Goal: Task Accomplishment & Management: Manage account settings

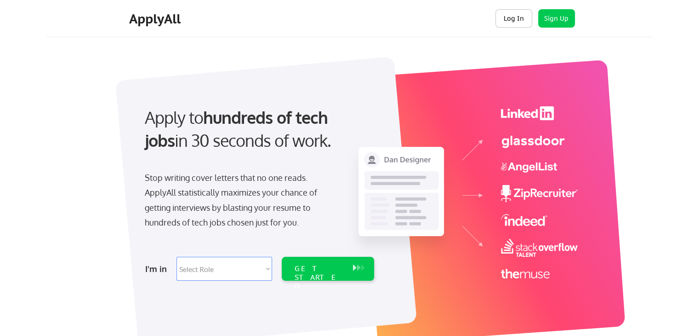
click at [508, 17] on button "Log In" at bounding box center [514, 18] width 37 height 18
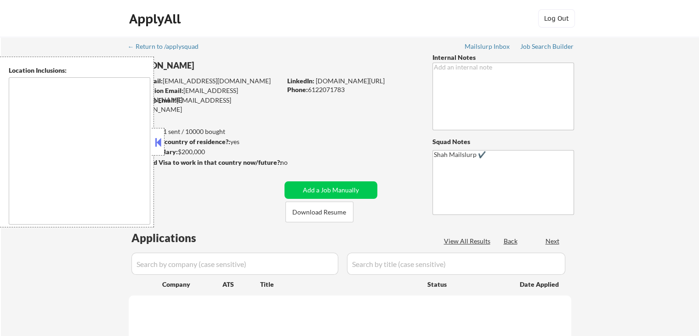
type textarea "Lor Ipsumdo, SI Ametcons, AD Elitsed, DO Eiusmodt, IN Utlaboree, DO Magna Aliqu…"
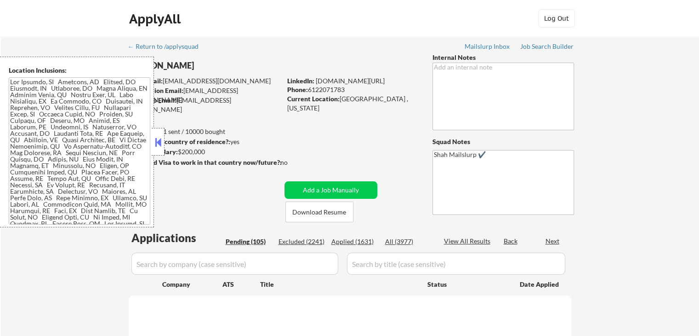
select select ""pending""
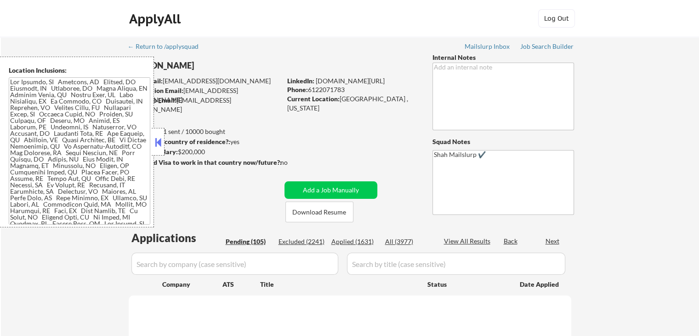
select select ""pending""
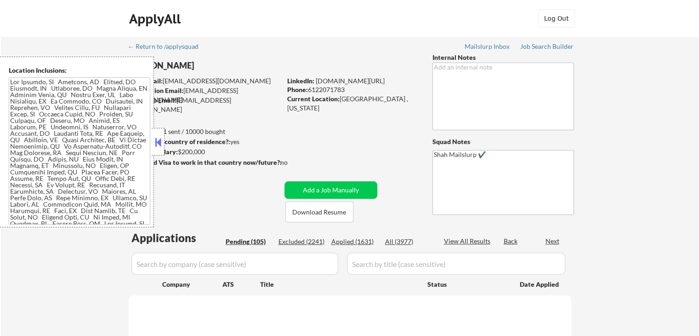
select select ""pending""
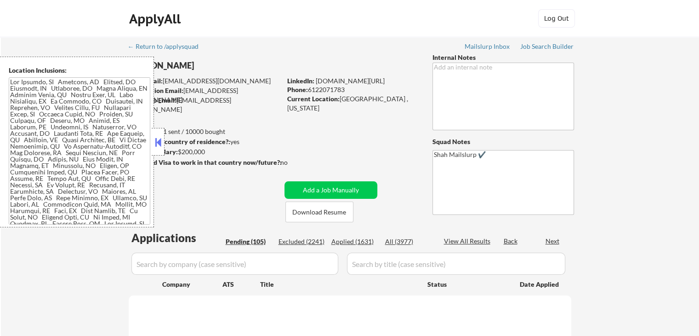
select select ""pending""
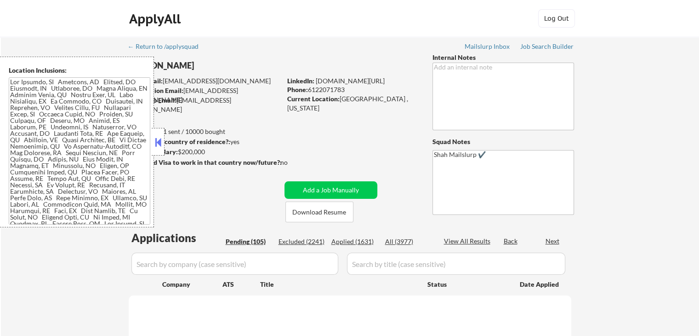
select select ""pending""
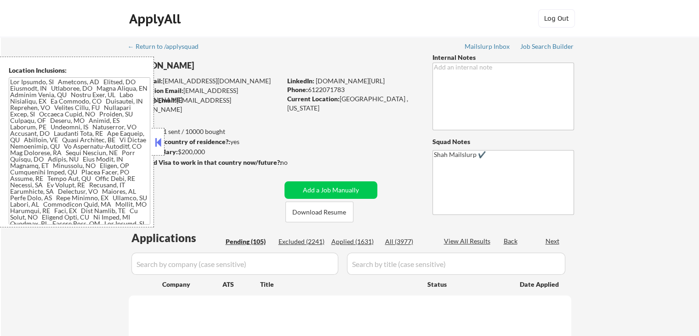
select select ""pending""
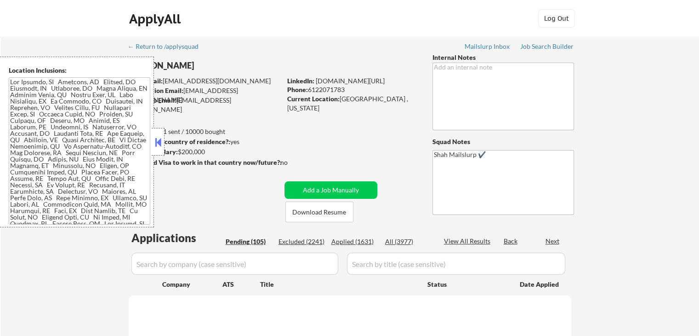
select select ""pending""
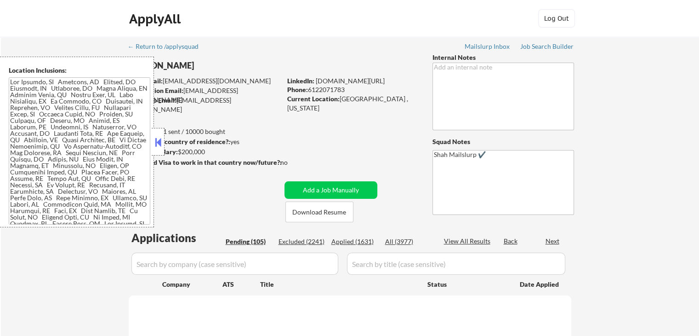
select select ""pending""
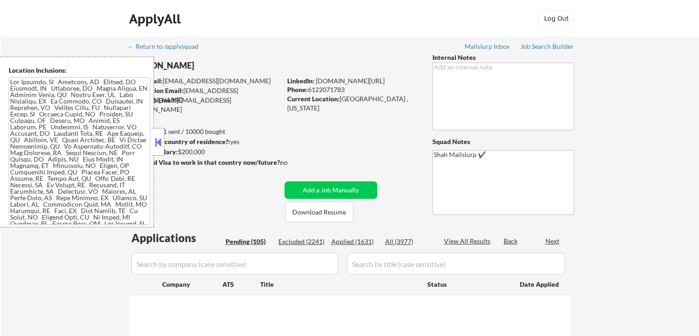
select select ""pending""
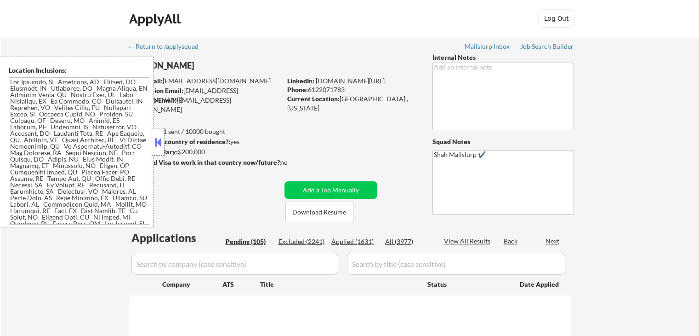
select select ""pending""
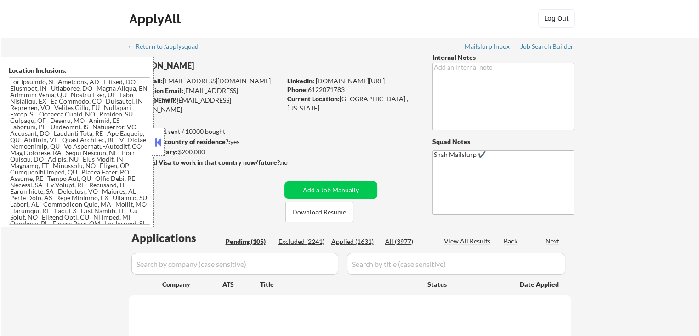
select select ""pending""
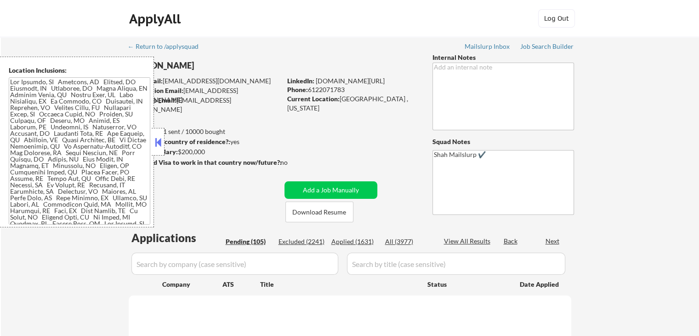
select select ""pending""
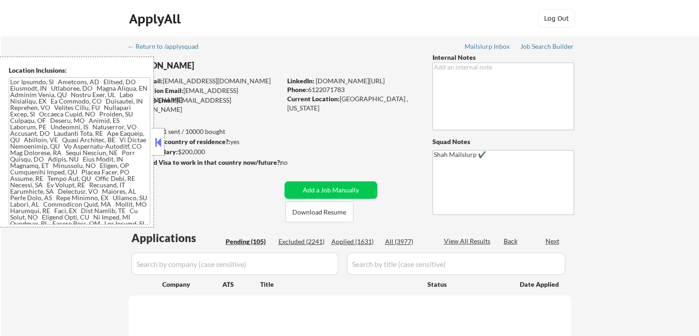
select select ""pending""
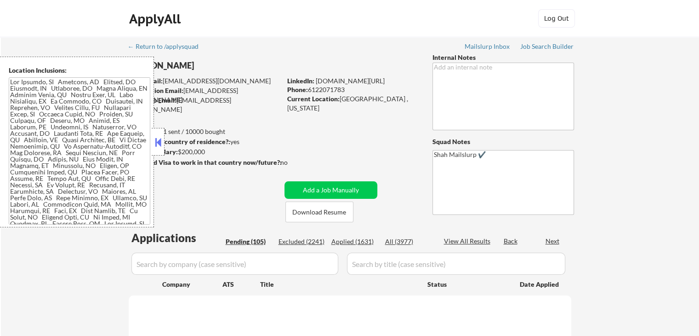
select select ""pending""
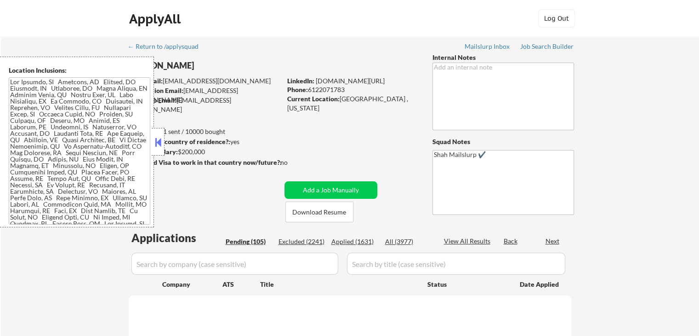
select select ""pending""
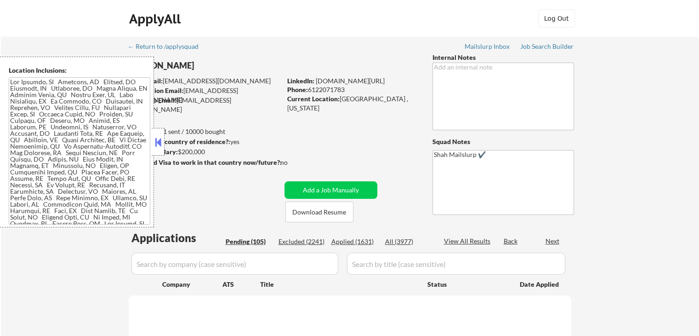
select select ""pending""
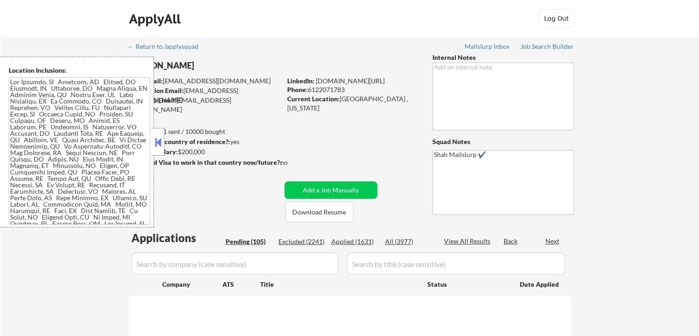
select select ""pending""
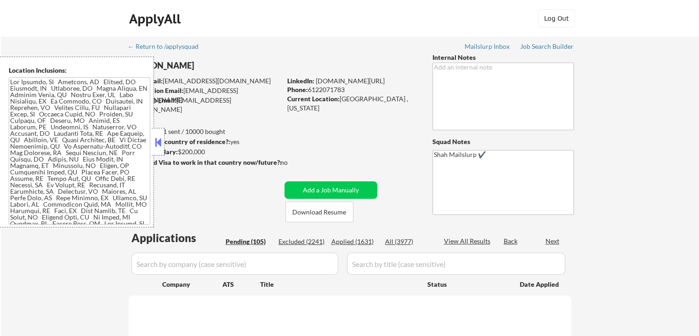
select select ""pending""
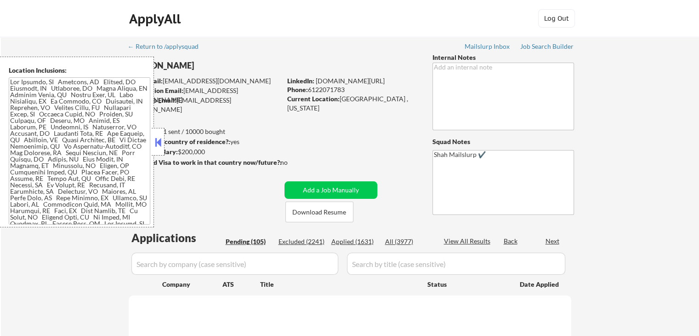
select select ""pending""
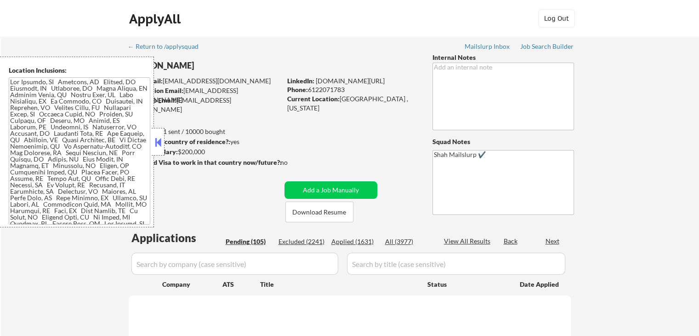
select select ""pending""
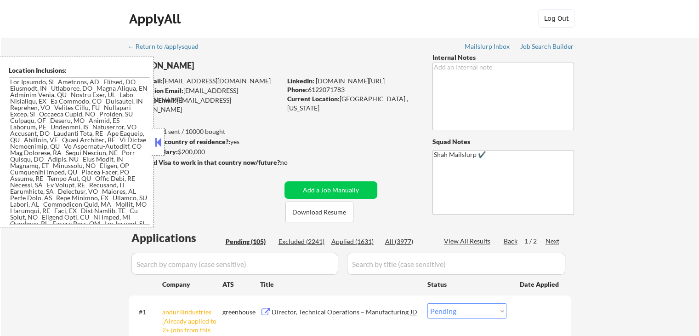
click at [157, 144] on button at bounding box center [158, 142] width 10 height 14
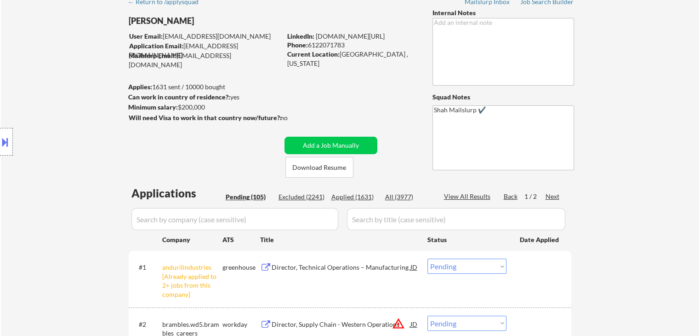
scroll to position [184, 0]
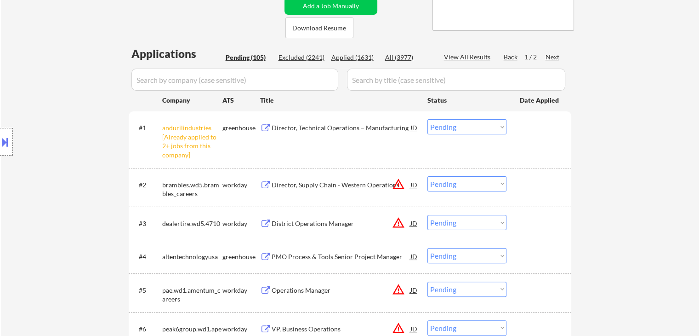
click at [450, 124] on select "Choose an option... Pending Applied Excluded (Questions) Excluded (Expired) Exc…" at bounding box center [466, 126] width 79 height 15
click at [427, 119] on select "Choose an option... Pending Applied Excluded (Questions) Excluded (Expired) Exc…" at bounding box center [466, 126] width 79 height 15
select select ""pending""
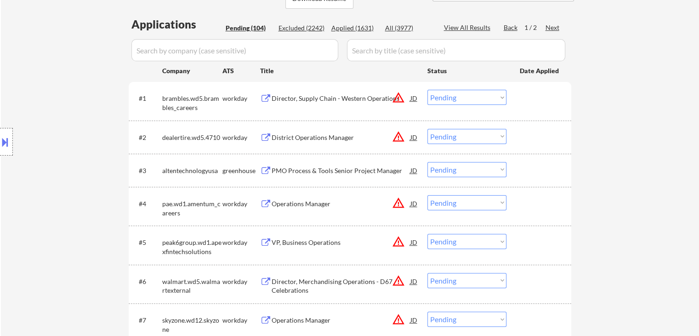
scroll to position [230, 0]
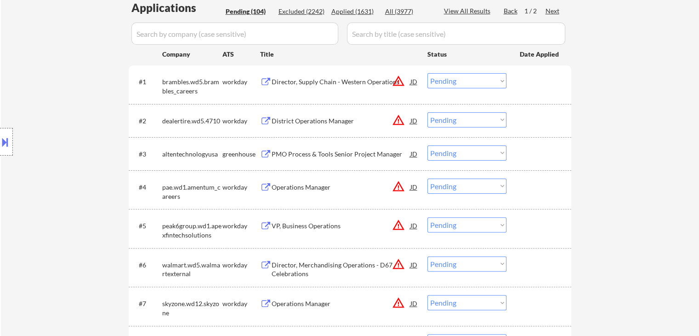
click at [325, 154] on div "PMO Process & Tools Senior Project Manager" at bounding box center [341, 153] width 139 height 9
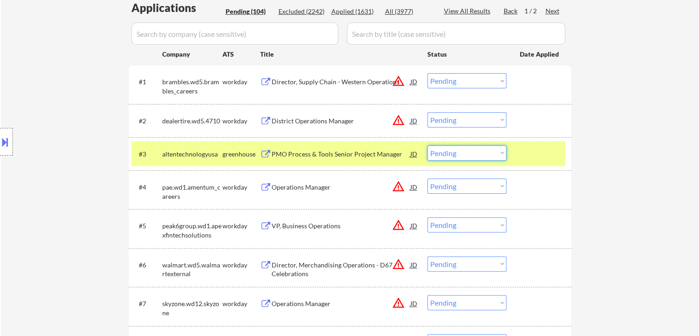
click at [457, 154] on select "Choose an option... Pending Applied Excluded (Questions) Excluded (Expired) Exc…" at bounding box center [466, 152] width 79 height 15
click at [427, 145] on select "Choose an option... Pending Applied Excluded (Questions) Excluded (Expired) Exc…" at bounding box center [466, 152] width 79 height 15
select select ""pending""
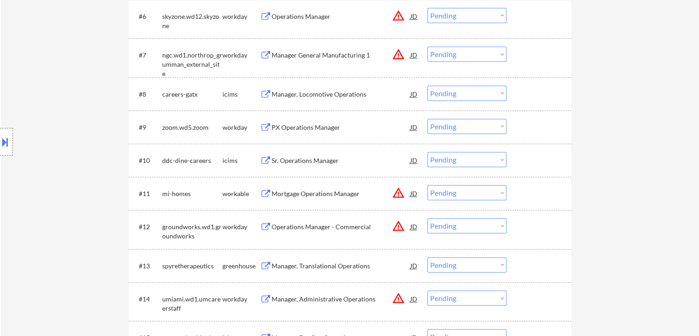
scroll to position [506, 0]
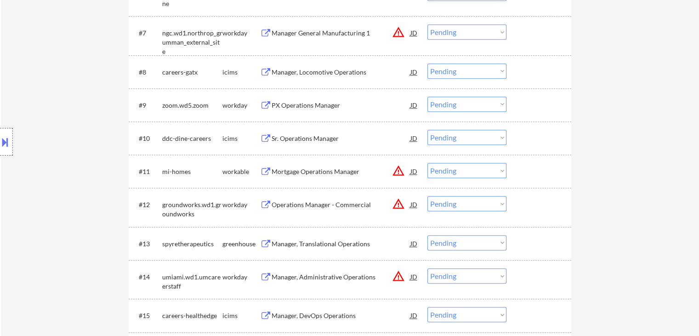
click at [308, 170] on div "Mortgage Operations Manager" at bounding box center [341, 171] width 139 height 9
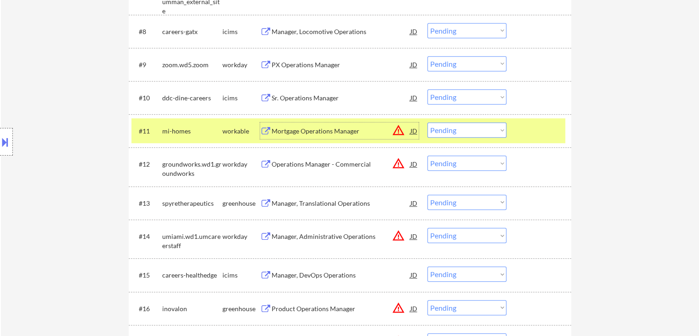
scroll to position [598, 0]
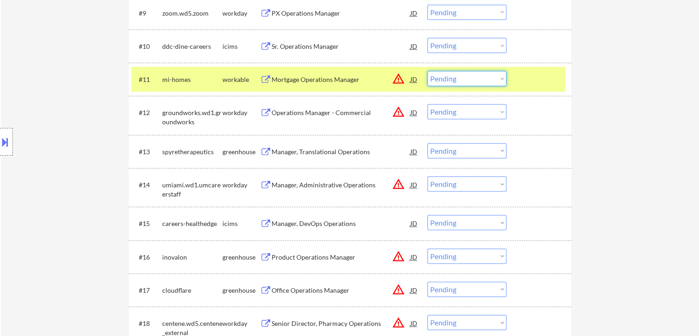
click at [458, 73] on select "Choose an option... Pending Applied Excluded (Questions) Excluded (Expired) Exc…" at bounding box center [466, 78] width 79 height 15
click at [427, 71] on select "Choose an option... Pending Applied Excluded (Questions) Excluded (Expired) Exc…" at bounding box center [466, 78] width 79 height 15
select select ""pending""
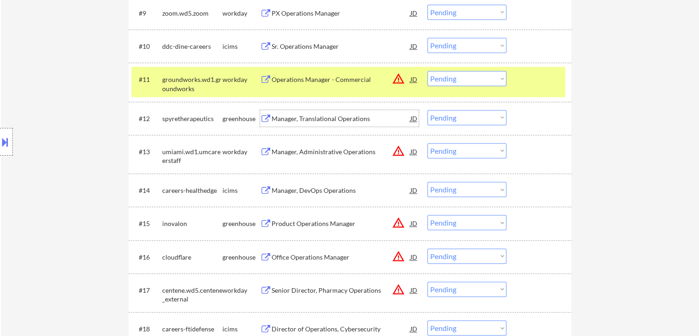
click at [324, 118] on div "Manager, Translational Operations" at bounding box center [341, 118] width 139 height 9
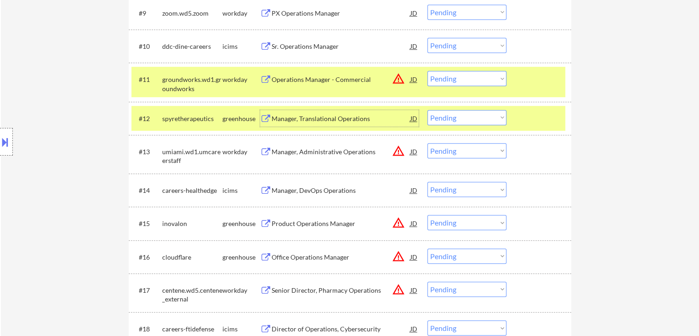
click at [454, 120] on select "Choose an option... Pending Applied Excluded (Questions) Excluded (Expired) Exc…" at bounding box center [466, 117] width 79 height 15
click at [427, 110] on select "Choose an option... Pending Applied Excluded (Questions) Excluded (Expired) Exc…" at bounding box center [466, 117] width 79 height 15
select select ""pending""
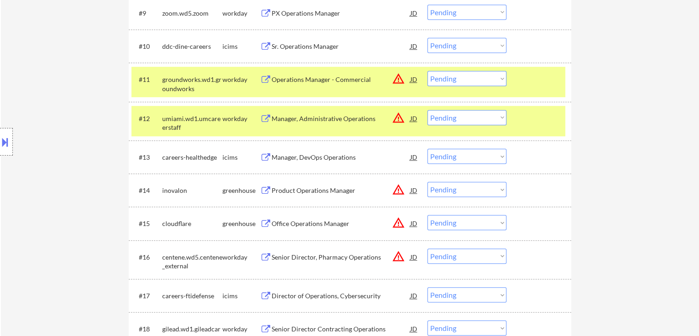
click at [332, 188] on div "Product Operations Manager" at bounding box center [341, 190] width 139 height 9
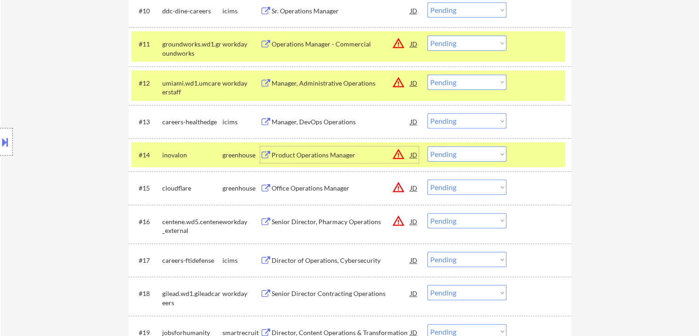
scroll to position [690, 0]
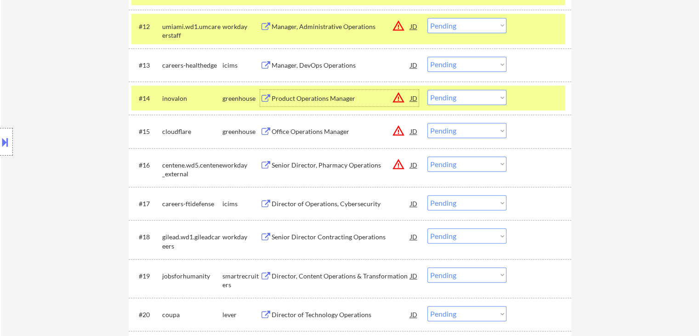
click at [453, 103] on select "Choose an option... Pending Applied Excluded (Questions) Excluded (Expired) Exc…" at bounding box center [466, 97] width 79 height 15
click at [427, 90] on select "Choose an option... Pending Applied Excluded (Questions) Excluded (Expired) Exc…" at bounding box center [466, 97] width 79 height 15
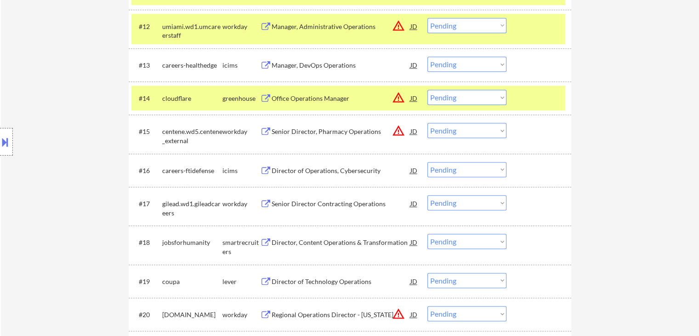
click at [327, 102] on div "Office Operations Manager" at bounding box center [341, 98] width 139 height 9
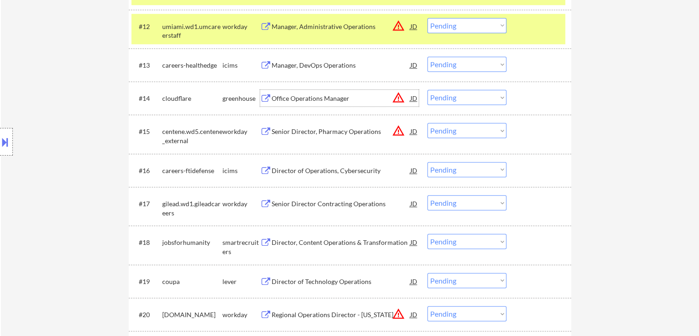
click at [0, 140] on button at bounding box center [5, 141] width 10 height 15
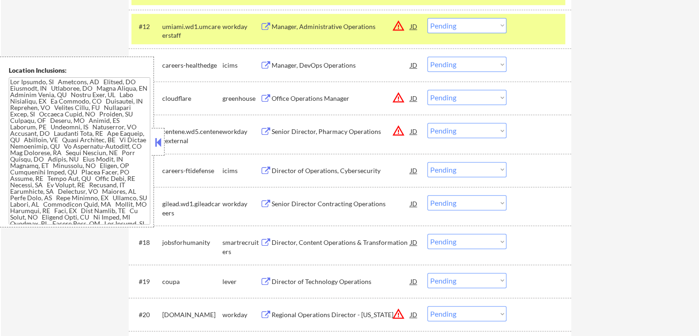
scroll to position [593, 0]
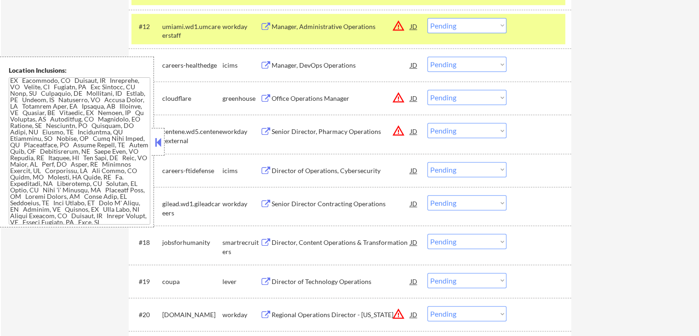
click at [156, 139] on button at bounding box center [158, 142] width 10 height 14
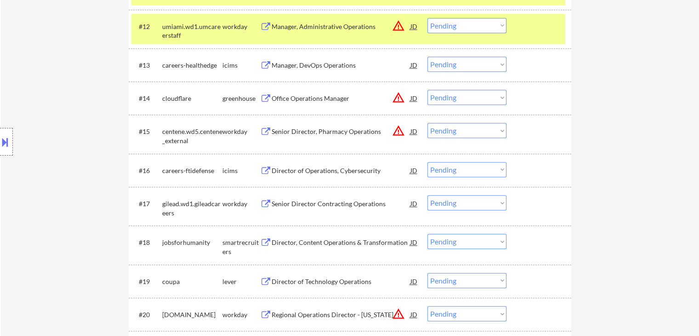
click at [319, 99] on div "Office Operations Manager" at bounding box center [341, 98] width 139 height 9
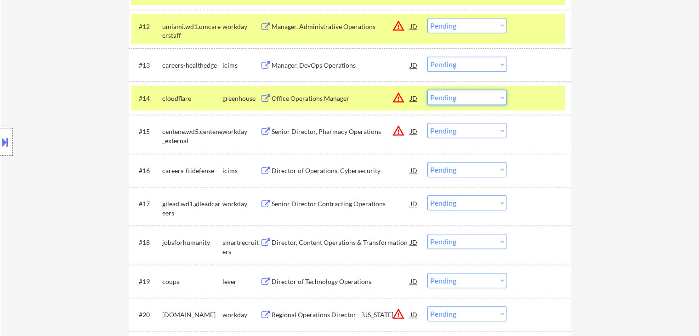
click at [461, 98] on select "Choose an option... Pending Applied Excluded (Questions) Excluded (Expired) Exc…" at bounding box center [466, 97] width 79 height 15
click at [427, 90] on select "Choose an option... Pending Applied Excluded (Questions) Excluded (Expired) Exc…" at bounding box center [466, 97] width 79 height 15
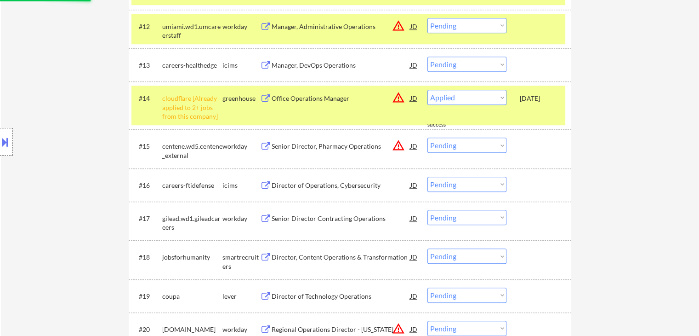
select select ""pending""
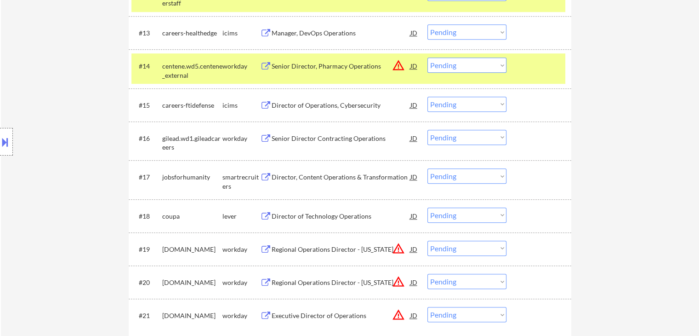
scroll to position [735, 0]
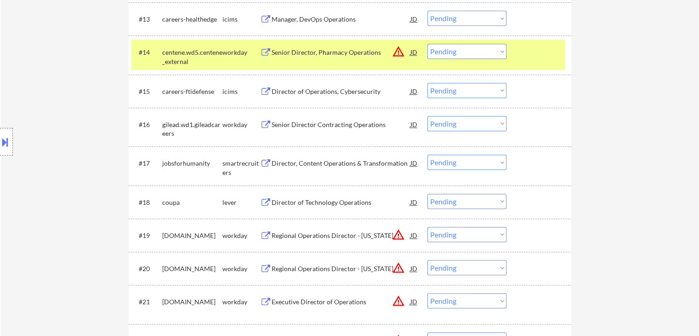
click at [358, 164] on div "Director, Content Operations & Transformation" at bounding box center [341, 163] width 139 height 9
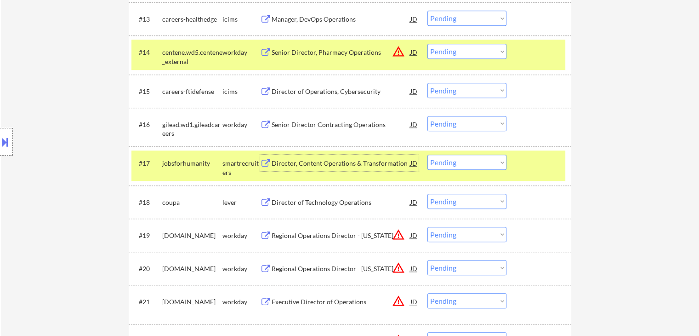
scroll to position [781, 0]
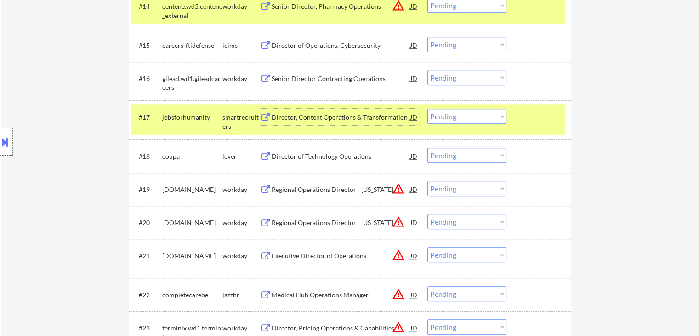
drag, startPoint x: 473, startPoint y: 114, endPoint x: 466, endPoint y: 113, distance: 6.6
click at [472, 114] on select "Choose an option... Pending Applied Excluded (Questions) Excluded (Expired) Exc…" at bounding box center [466, 115] width 79 height 15
click at [427, 108] on select "Choose an option... Pending Applied Excluded (Questions) Excluded (Expired) Exc…" at bounding box center [466, 115] width 79 height 15
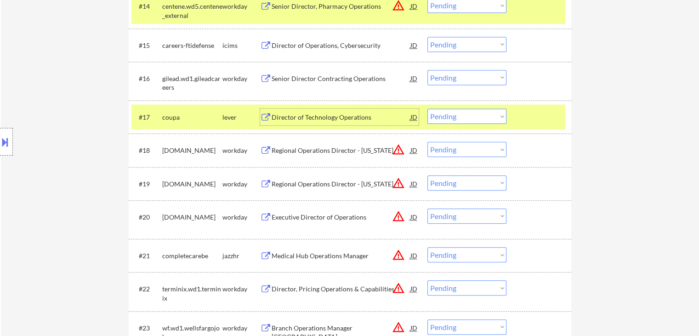
click at [311, 120] on div "Director of Technology Operations" at bounding box center [341, 117] width 139 height 9
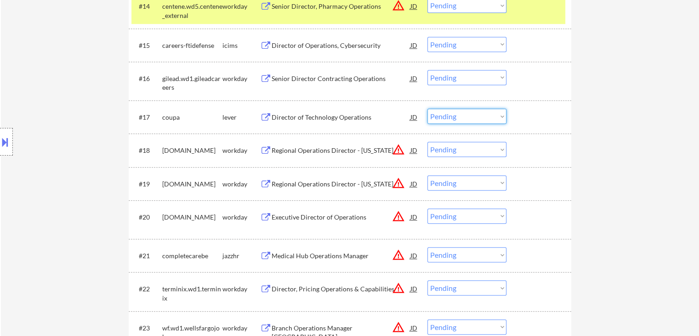
click at [452, 116] on select "Choose an option... Pending Applied Excluded (Questions) Excluded (Expired) Exc…" at bounding box center [466, 115] width 79 height 15
click at [427, 108] on select "Choose an option... Pending Applied Excluded (Questions) Excluded (Expired) Exc…" at bounding box center [466, 115] width 79 height 15
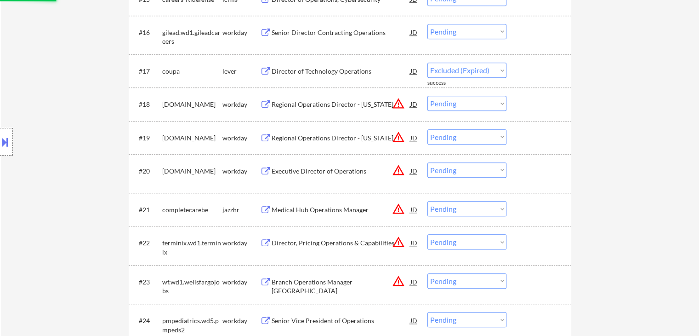
select select ""pending""
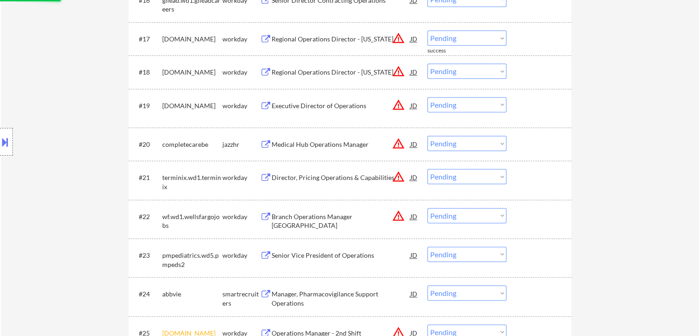
scroll to position [873, 0]
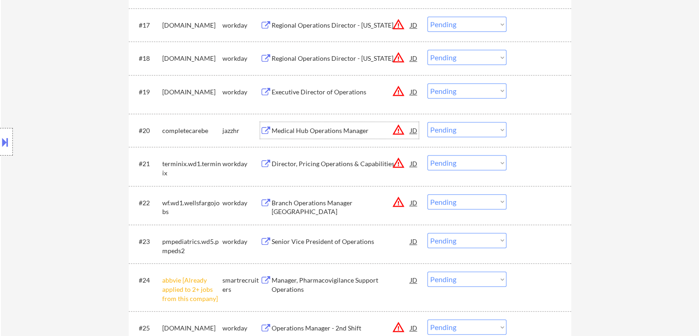
click at [304, 130] on div "Medical Hub Operations Manager" at bounding box center [341, 130] width 139 height 9
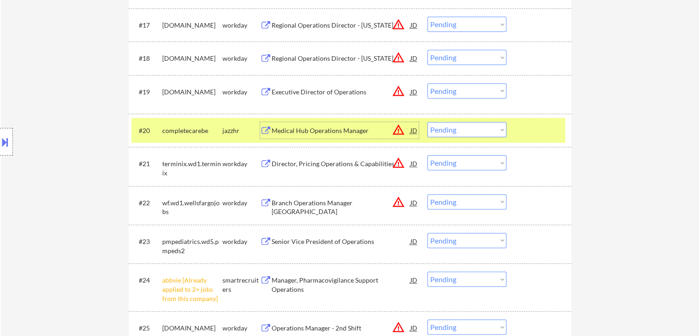
click at [451, 133] on select "Choose an option... Pending Applied Excluded (Questions) Excluded (Expired) Exc…" at bounding box center [466, 129] width 79 height 15
click at [427, 122] on select "Choose an option... Pending Applied Excluded (Questions) Excluded (Expired) Exc…" at bounding box center [466, 129] width 79 height 15
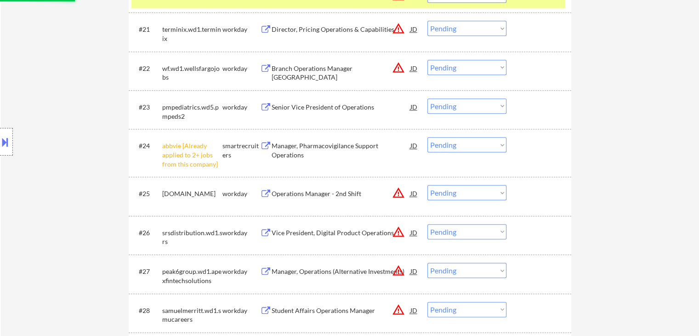
scroll to position [1011, 0]
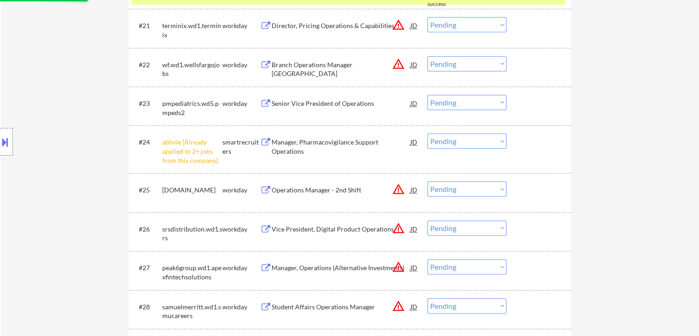
select select ""pending""
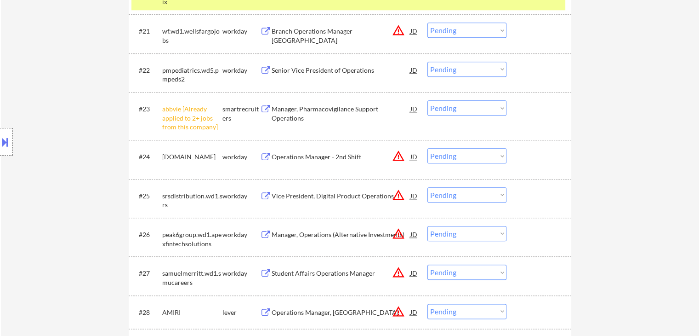
click at [458, 109] on select "Choose an option... Pending Applied Excluded (Questions) Excluded (Expired) Exc…" at bounding box center [466, 107] width 79 height 15
click at [427, 100] on select "Choose an option... Pending Applied Excluded (Questions) Excluded (Expired) Exc…" at bounding box center [466, 107] width 79 height 15
select select ""pending""
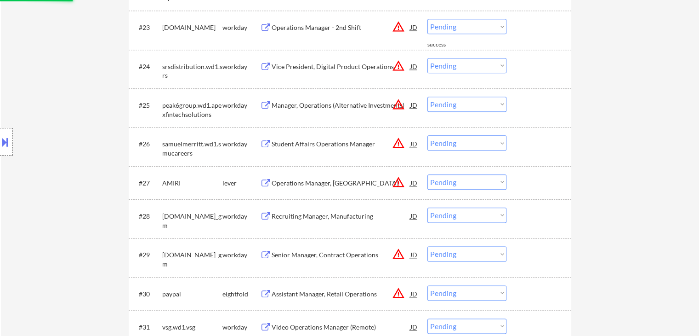
scroll to position [1103, 0]
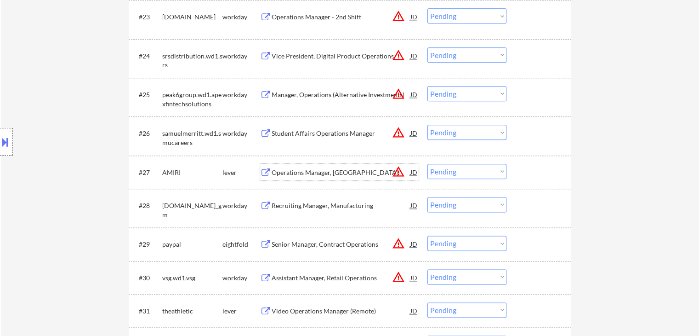
click at [335, 173] on div "Operations Manager, [GEOGRAPHIC_DATA]" at bounding box center [341, 172] width 139 height 9
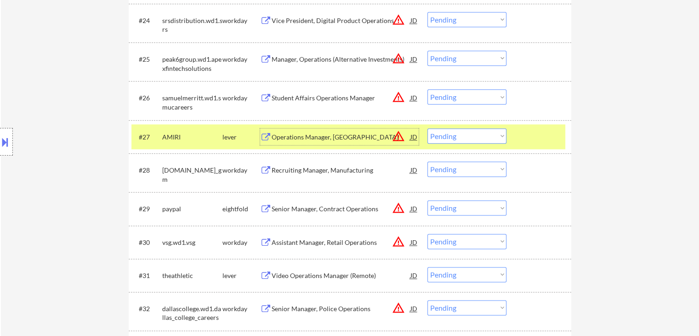
scroll to position [1195, 0]
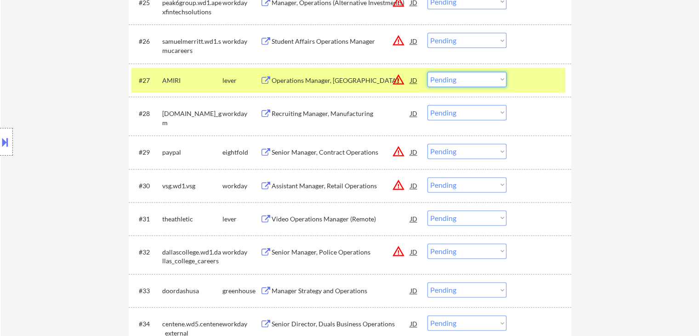
click at [450, 75] on select "Choose an option... Pending Applied Excluded (Questions) Excluded (Expired) Exc…" at bounding box center [466, 79] width 79 height 15
click at [427, 72] on select "Choose an option... Pending Applied Excluded (Questions) Excluded (Expired) Exc…" at bounding box center [466, 79] width 79 height 15
select select ""pending""
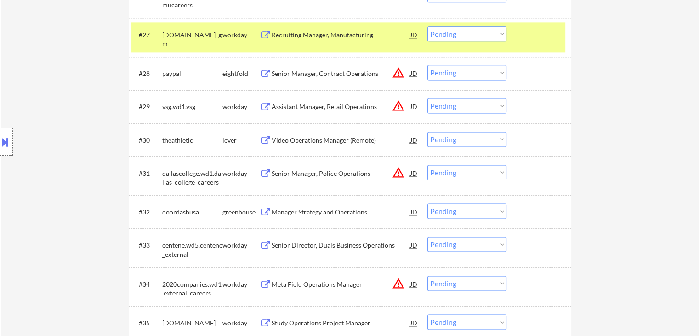
scroll to position [1241, 0]
click at [315, 140] on div "Video Operations Manager (Remote)" at bounding box center [341, 139] width 139 height 9
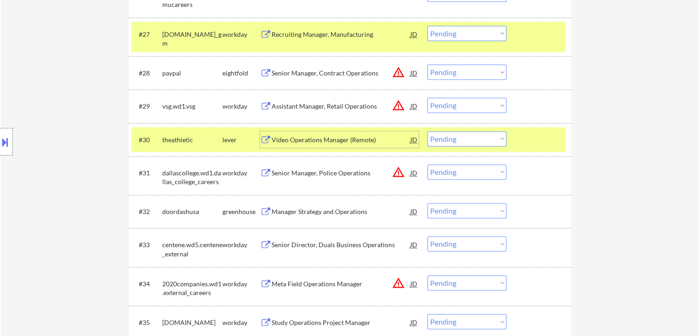
click at [445, 139] on select "Choose an option... Pending Applied Excluded (Questions) Excluded (Expired) Exc…" at bounding box center [466, 138] width 79 height 15
click at [427, 131] on select "Choose an option... Pending Applied Excluded (Questions) Excluded (Expired) Exc…" at bounding box center [466, 138] width 79 height 15
select select ""pending""
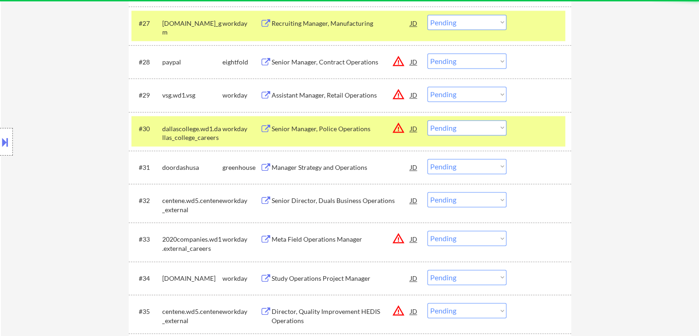
scroll to position [1287, 0]
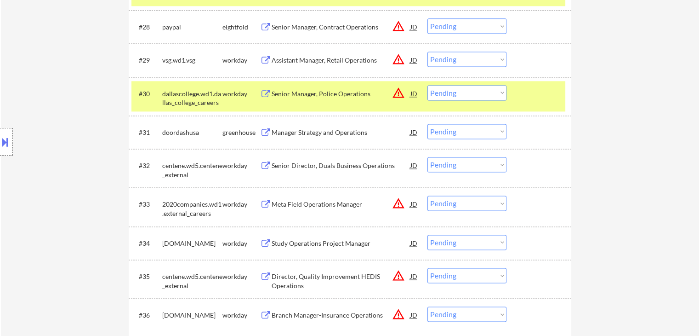
click at [302, 130] on div "Manager Strategy and Operations" at bounding box center [341, 132] width 139 height 9
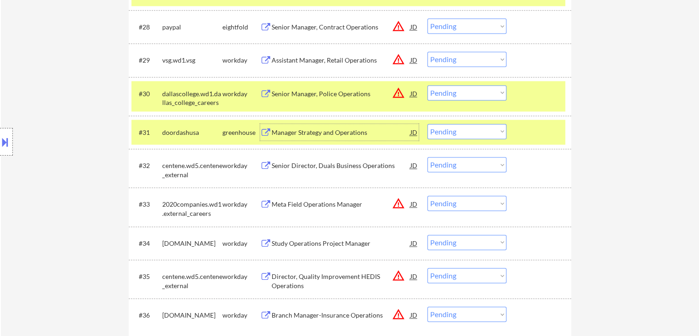
click at [455, 133] on select "Choose an option... Pending Applied Excluded (Questions) Excluded (Expired) Exc…" at bounding box center [466, 131] width 79 height 15
click at [427, 124] on select "Choose an option... Pending Applied Excluded (Questions) Excluded (Expired) Exc…" at bounding box center [466, 131] width 79 height 15
select select ""pending""
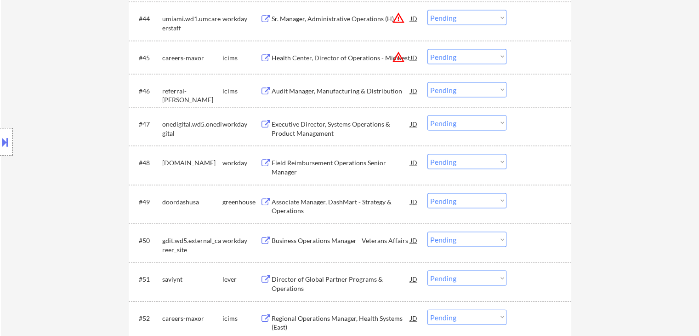
scroll to position [1885, 0]
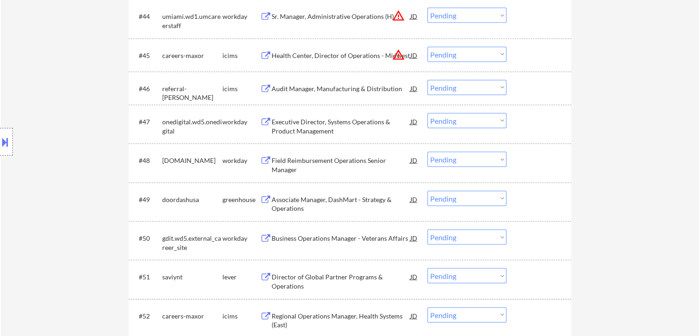
click at [365, 199] on div "Associate Manager, DashMart - Strategy & Operations" at bounding box center [341, 204] width 139 height 18
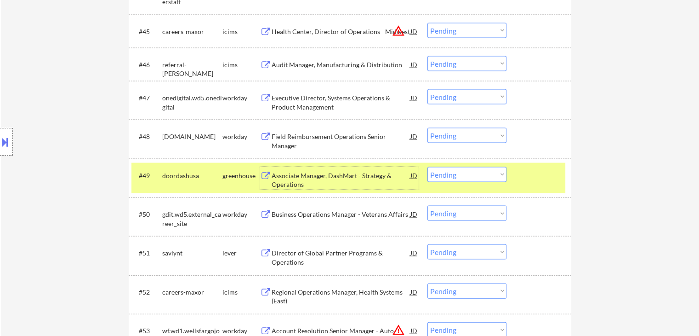
scroll to position [1931, 0]
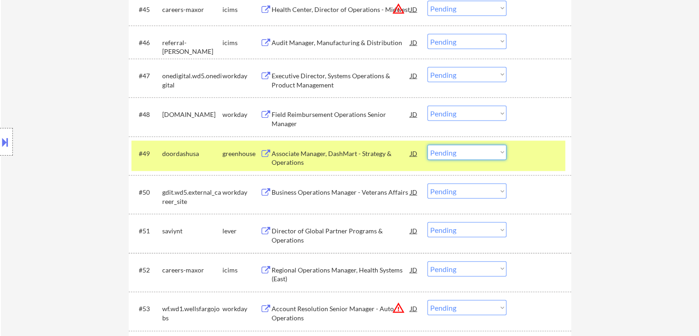
click at [455, 157] on select "Choose an option... Pending Applied Excluded (Questions) Excluded (Expired) Exc…" at bounding box center [466, 152] width 79 height 15
click at [427, 145] on select "Choose an option... Pending Applied Excluded (Questions) Excluded (Expired) Exc…" at bounding box center [466, 152] width 79 height 15
select select ""pending""
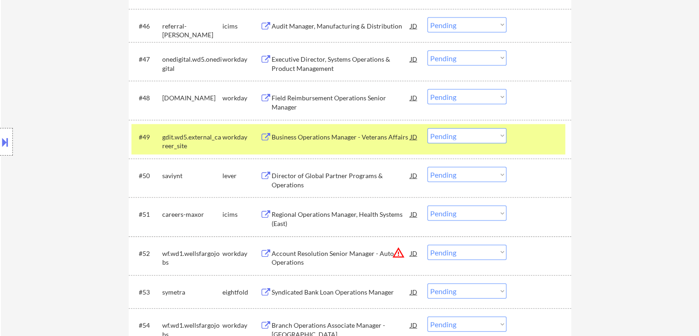
scroll to position [1977, 0]
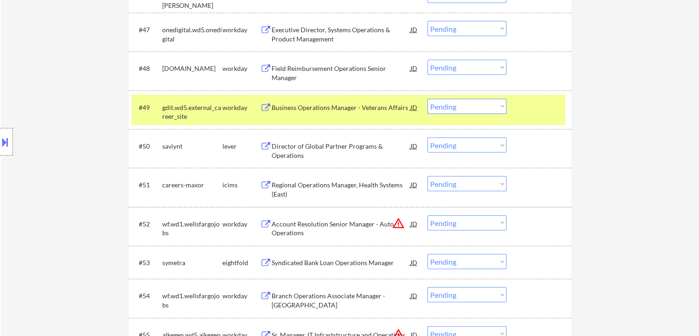
click at [326, 149] on div "Director of Global Partner Programs & Operations" at bounding box center [341, 151] width 139 height 18
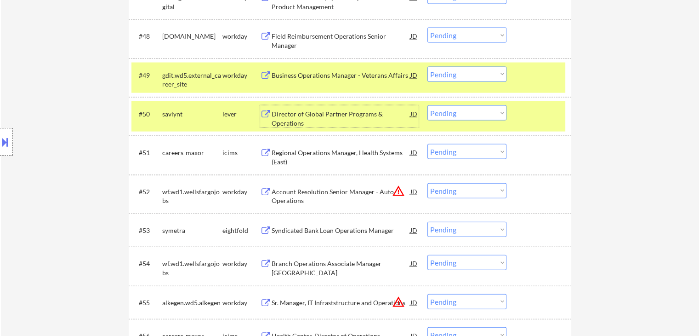
scroll to position [2023, 0]
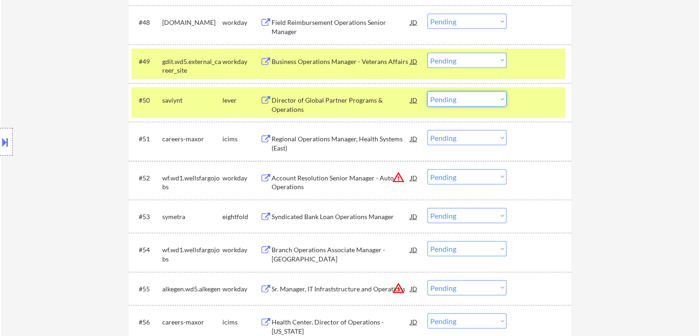
click at [437, 100] on select "Choose an option... Pending Applied Excluded (Questions) Excluded (Expired) Exc…" at bounding box center [466, 98] width 79 height 15
click at [427, 91] on select "Choose an option... Pending Applied Excluded (Questions) Excluded (Expired) Exc…" at bounding box center [466, 98] width 79 height 15
select select ""pending""
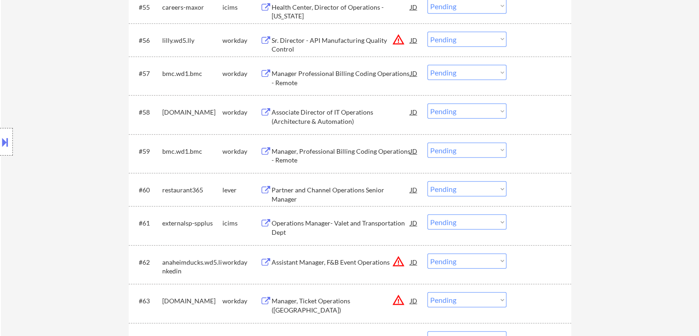
scroll to position [2344, 0]
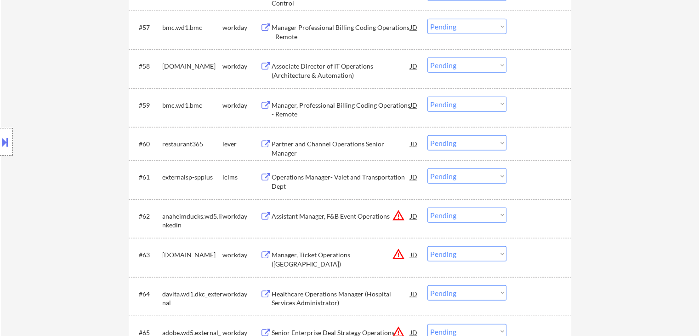
click at [334, 144] on div "Partner and Channel Operations Senior Manager" at bounding box center [341, 148] width 139 height 18
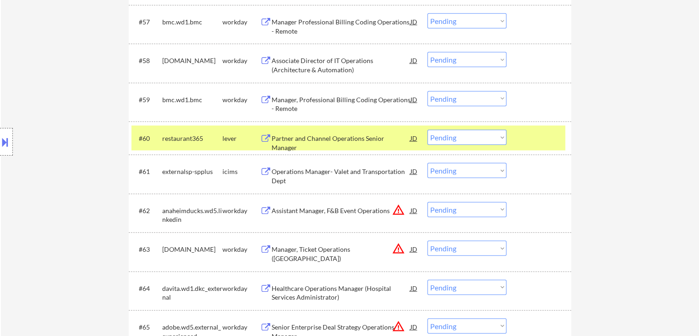
scroll to position [2366, 0]
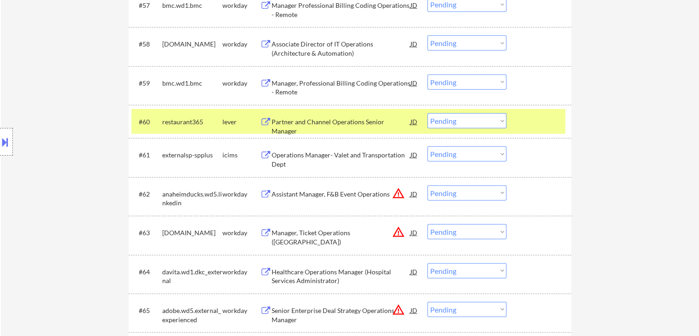
click at [456, 123] on select "Choose an option... Pending Applied Excluded (Questions) Excluded (Expired) Exc…" at bounding box center [466, 120] width 79 height 15
click at [427, 113] on select "Choose an option... Pending Applied Excluded (Questions) Excluded (Expired) Exc…" at bounding box center [466, 120] width 79 height 15
select select ""pending""
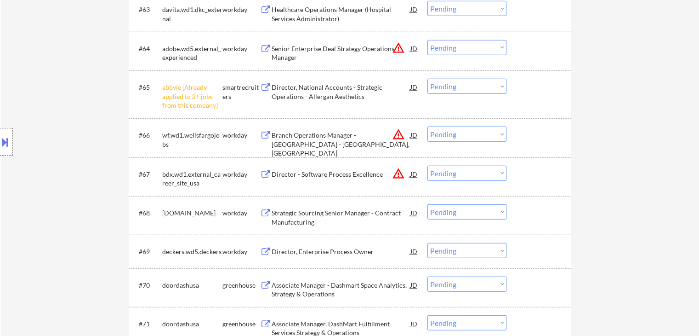
scroll to position [2596, 0]
click at [457, 85] on select "Choose an option... Pending Applied Excluded (Questions) Excluded (Expired) Exc…" at bounding box center [466, 84] width 79 height 15
click at [427, 77] on select "Choose an option... Pending Applied Excluded (Questions) Excluded (Expired) Exc…" at bounding box center [466, 84] width 79 height 15
select select ""pending""
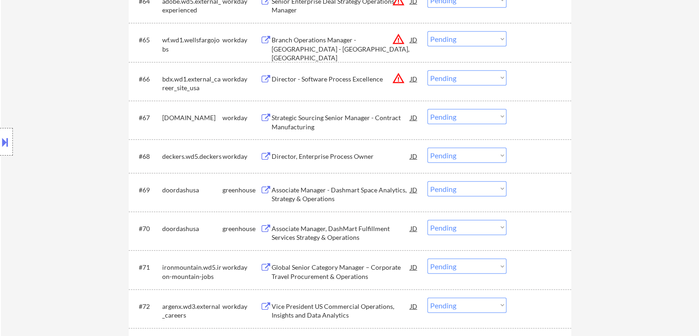
scroll to position [2688, 0]
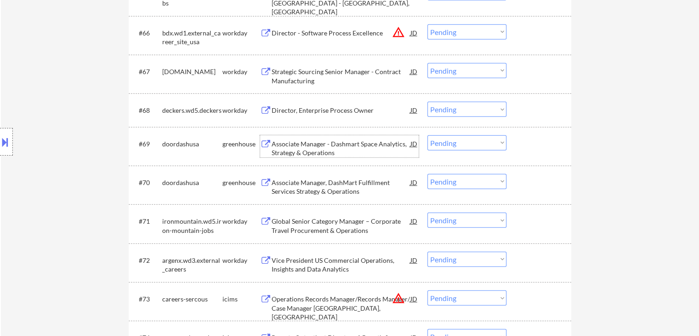
click at [308, 146] on div "Associate Manager - Dashmart Space Analytics, Strategy & Operations" at bounding box center [341, 148] width 139 height 18
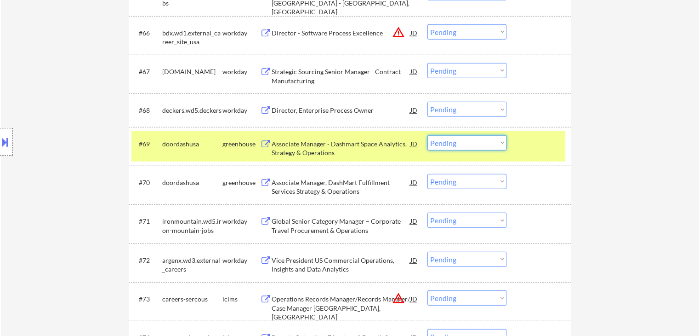
click at [455, 145] on select "Choose an option... Pending Applied Excluded (Questions) Excluded (Expired) Exc…" at bounding box center [466, 142] width 79 height 15
click at [427, 135] on select "Choose an option... Pending Applied Excluded (Questions) Excluded (Expired) Exc…" at bounding box center [466, 142] width 79 height 15
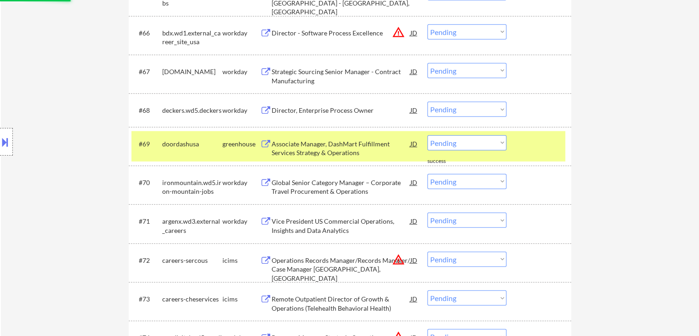
scroll to position [2734, 0]
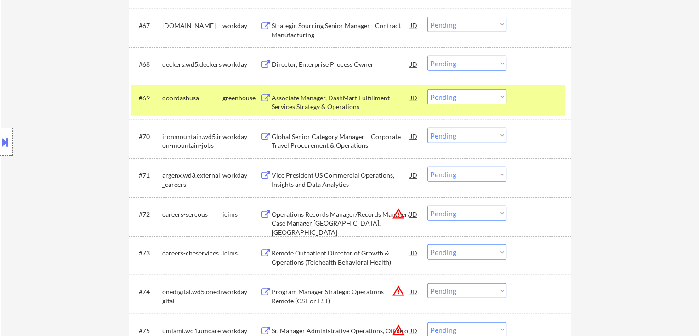
click at [311, 97] on div "Associate Manager, DashMart Fulfillment Services Strategy & Operations" at bounding box center [341, 102] width 139 height 18
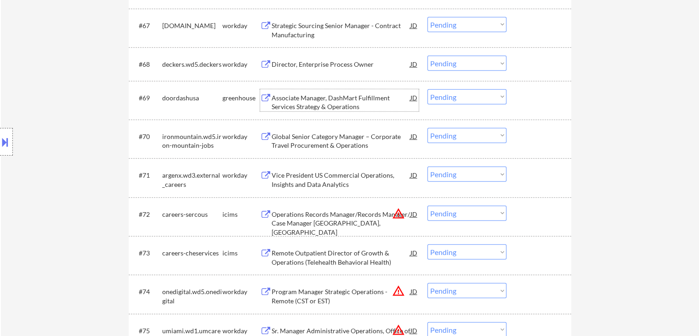
click at [449, 93] on select "Choose an option... Pending Applied Excluded (Questions) Excluded (Expired) Exc…" at bounding box center [466, 96] width 79 height 15
click at [427, 89] on select "Choose an option... Pending Applied Excluded (Questions) Excluded (Expired) Exc…" at bounding box center [466, 96] width 79 height 15
select select ""pending""
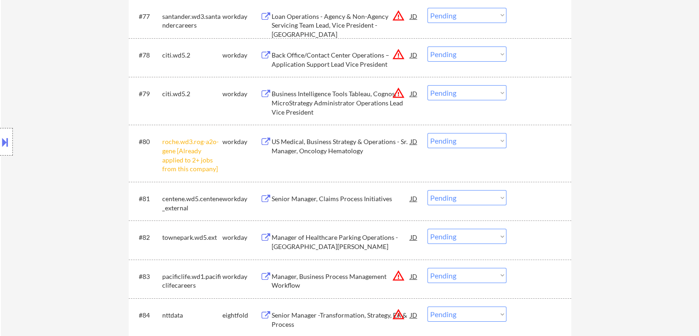
scroll to position [3148, 0]
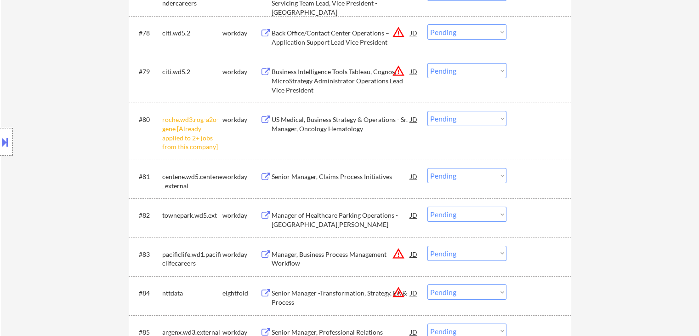
click at [463, 119] on select "Choose an option... Pending Applied Excluded (Questions) Excluded (Expired) Exc…" at bounding box center [466, 118] width 79 height 15
click at [427, 111] on select "Choose an option... Pending Applied Excluded (Questions) Excluded (Expired) Exc…" at bounding box center [466, 118] width 79 height 15
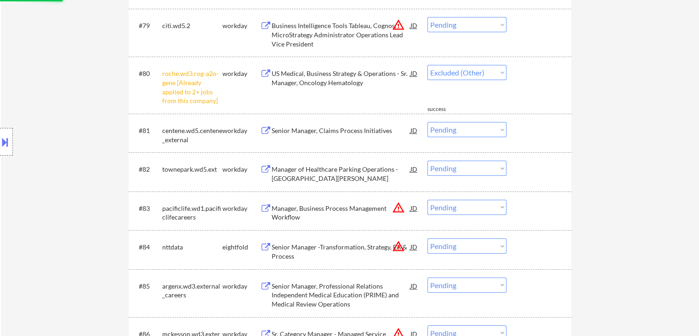
select select ""pending""
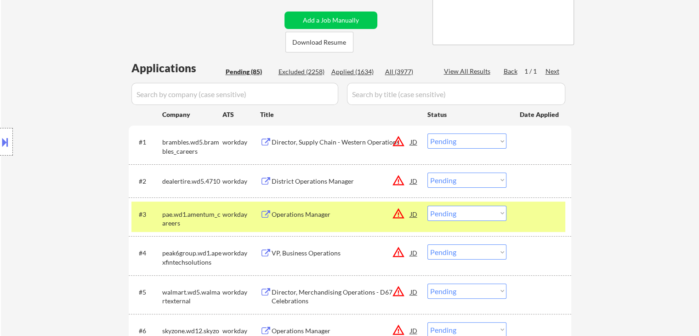
scroll to position [230, 0]
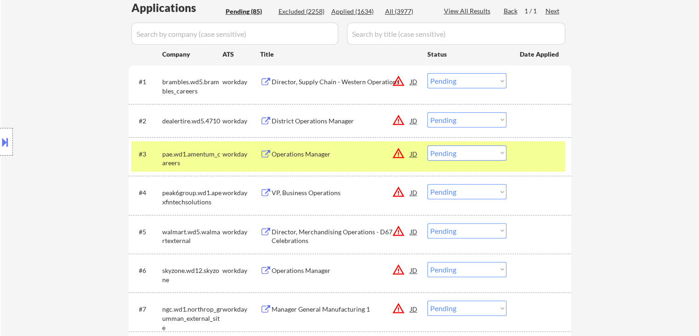
click at [321, 122] on div "District Operations Manager" at bounding box center [341, 120] width 139 height 9
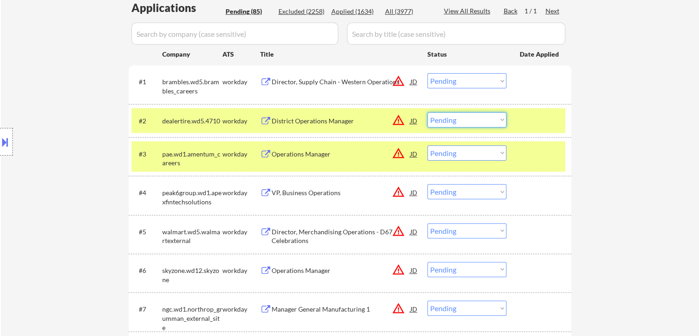
click at [457, 118] on select "Choose an option... Pending Applied Excluded (Questions) Excluded (Expired) Exc…" at bounding box center [466, 119] width 79 height 15
click at [427, 112] on select "Choose an option... Pending Applied Excluded (Questions) Excluded (Expired) Exc…" at bounding box center [466, 119] width 79 height 15
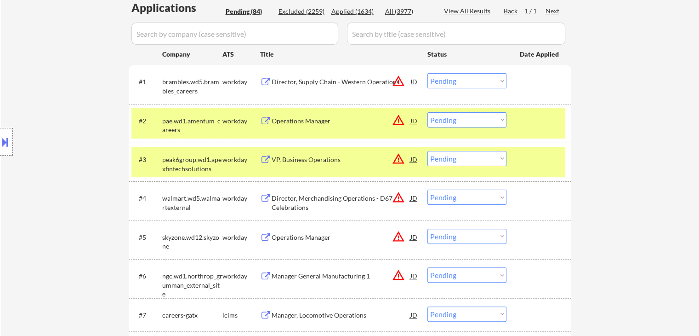
click at [311, 121] on div "Operations Manager" at bounding box center [341, 120] width 139 height 9
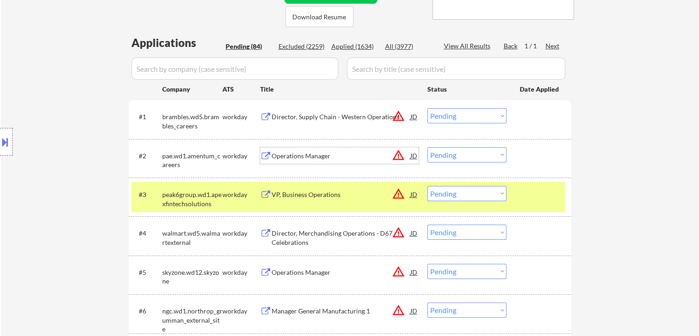
scroll to position [276, 0]
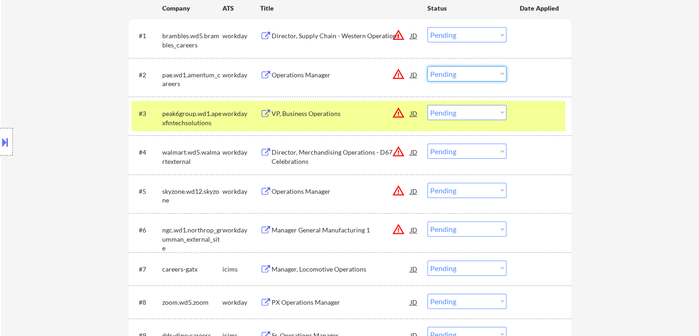
click at [445, 75] on select "Choose an option... Pending Applied Excluded (Questions) Excluded (Expired) Exc…" at bounding box center [466, 73] width 79 height 15
click at [427, 66] on select "Choose an option... Pending Applied Excluded (Questions) Excluded (Expired) Exc…" at bounding box center [466, 73] width 79 height 15
select select ""pending""
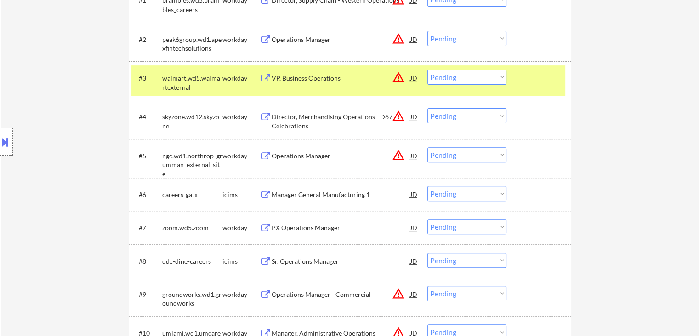
scroll to position [322, 0]
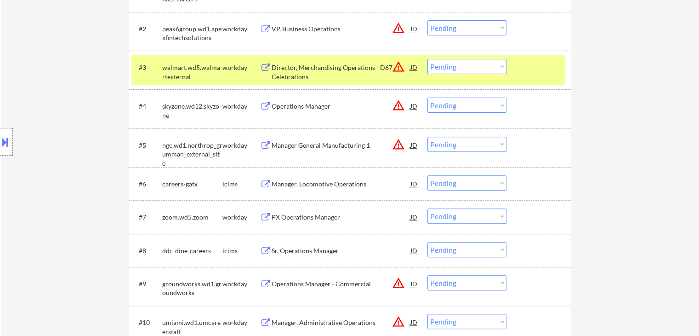
click at [303, 107] on div "Operations Manager" at bounding box center [341, 106] width 139 height 9
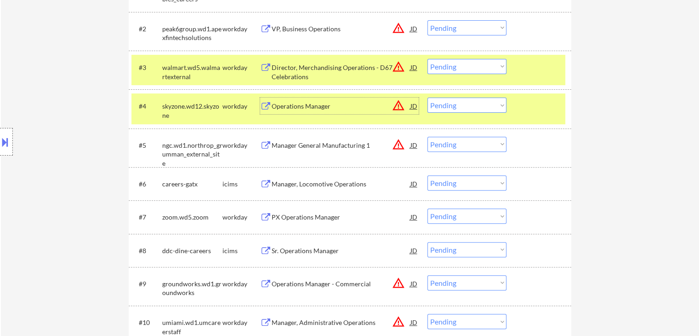
click at [464, 106] on select "Choose an option... Pending Applied Excluded (Questions) Excluded (Expired) Exc…" at bounding box center [466, 104] width 79 height 15
click at [427, 97] on select "Choose an option... Pending Applied Excluded (Questions) Excluded (Expired) Exc…" at bounding box center [466, 104] width 79 height 15
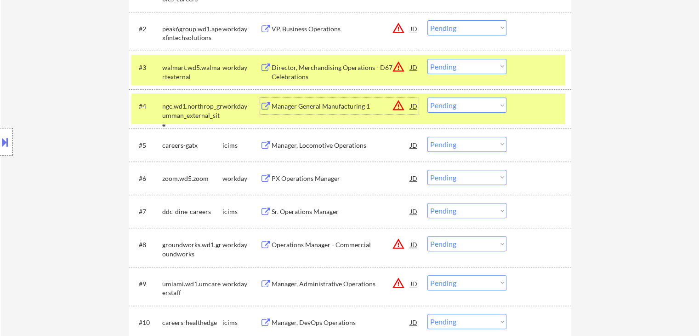
click at [292, 108] on div "Manager General Manufacturing 1" at bounding box center [341, 106] width 139 height 9
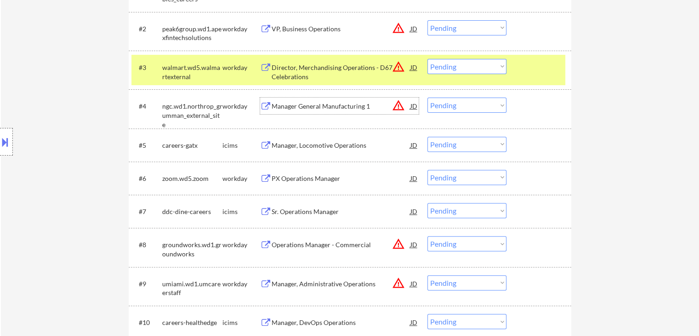
click at [457, 105] on select "Choose an option... Pending Applied Excluded (Questions) Excluded (Expired) Exc…" at bounding box center [466, 104] width 79 height 15
click at [427, 97] on select "Choose an option... Pending Applied Excluded (Questions) Excluded (Expired) Exc…" at bounding box center [466, 104] width 79 height 15
select select ""pending""
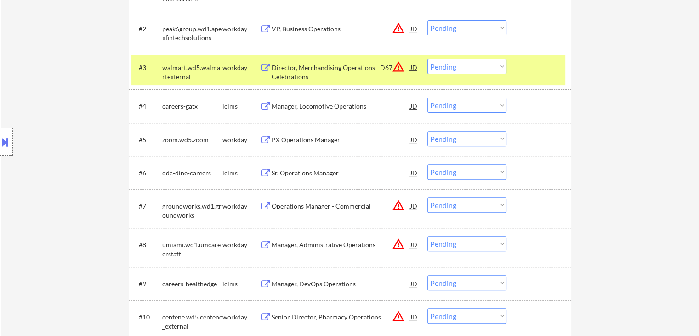
click at [316, 138] on div "PX Operations Manager" at bounding box center [341, 139] width 139 height 9
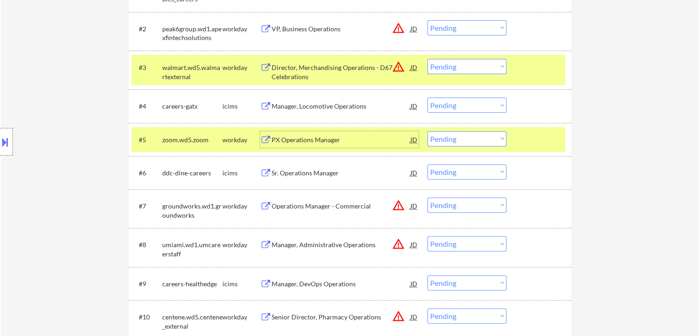
scroll to position [368, 0]
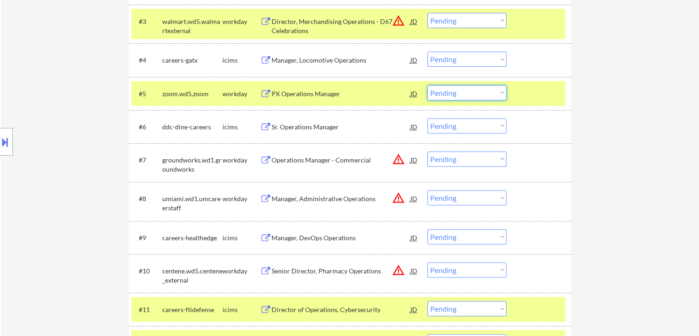
click at [454, 89] on select "Choose an option... Pending Applied Excluded (Questions) Excluded (Expired) Exc…" at bounding box center [466, 92] width 79 height 15
click at [427, 85] on select "Choose an option... Pending Applied Excluded (Questions) Excluded (Expired) Exc…" at bounding box center [466, 92] width 79 height 15
select select ""pending""
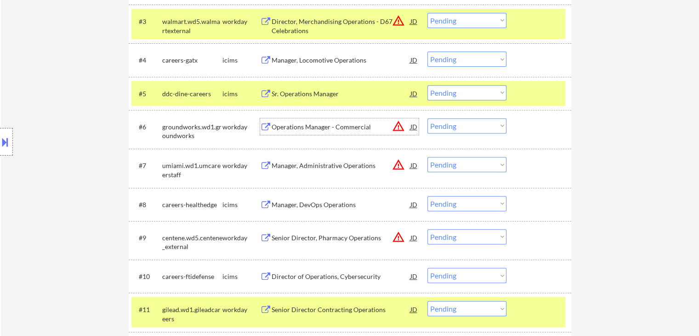
click at [316, 122] on div "Operations Manager - Commercial" at bounding box center [341, 126] width 139 height 9
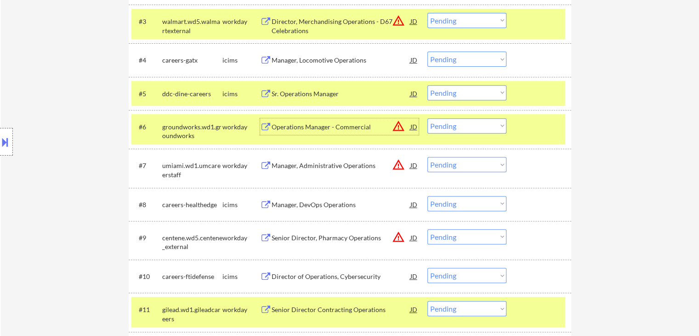
click at [454, 122] on select "Choose an option... Pending Applied Excluded (Questions) Excluded (Expired) Exc…" at bounding box center [466, 125] width 79 height 15
click at [427, 118] on select "Choose an option... Pending Applied Excluded (Questions) Excluded (Expired) Exc…" at bounding box center [466, 125] width 79 height 15
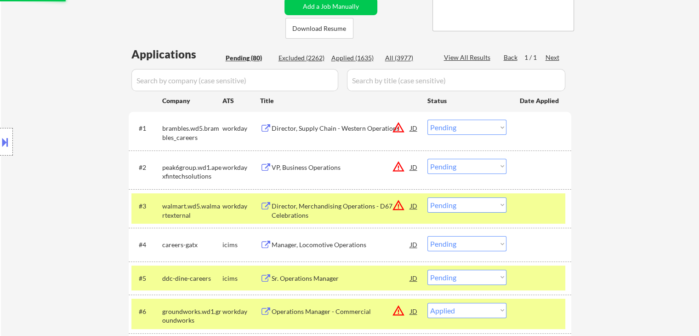
scroll to position [92, 0]
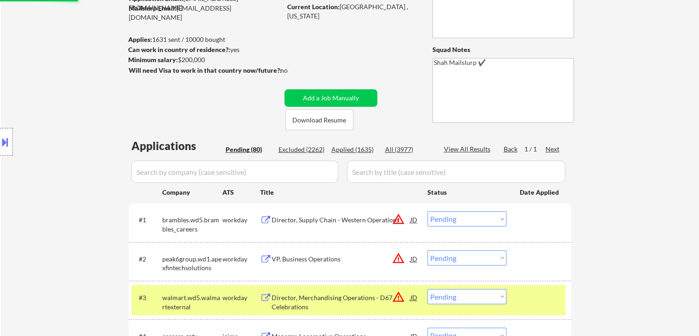
select select ""pending""
click at [349, 148] on div "Applied (1636)" at bounding box center [354, 149] width 46 height 9
select select ""applied""
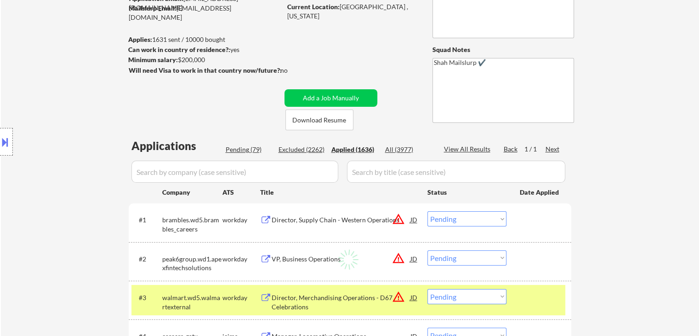
select select ""applied""
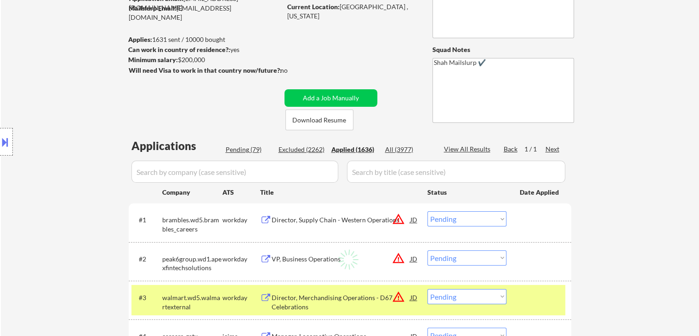
select select ""applied""
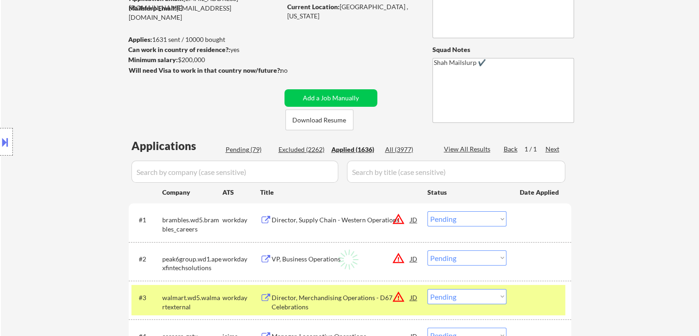
select select ""applied""
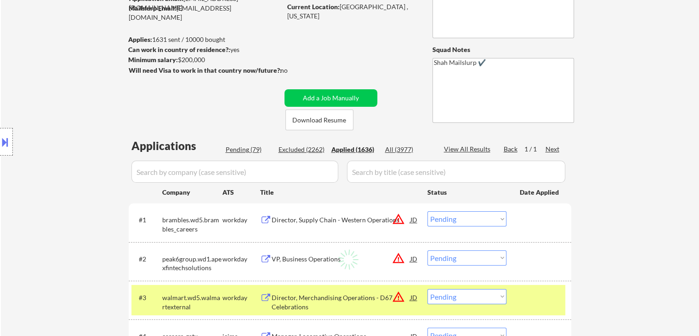
select select ""applied""
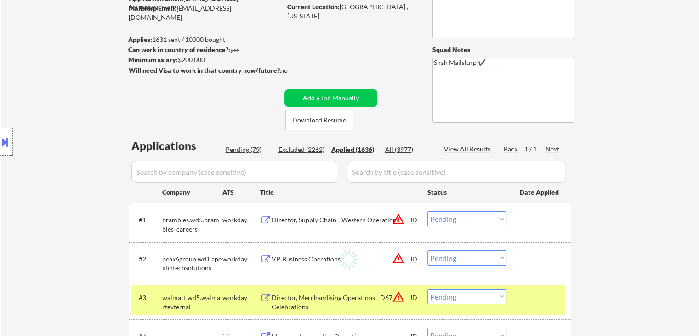
select select ""applied""
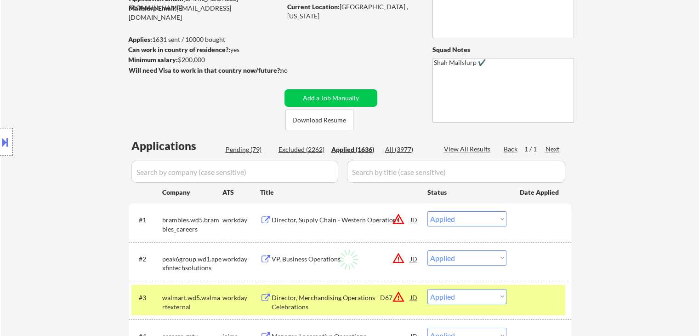
select select ""applied""
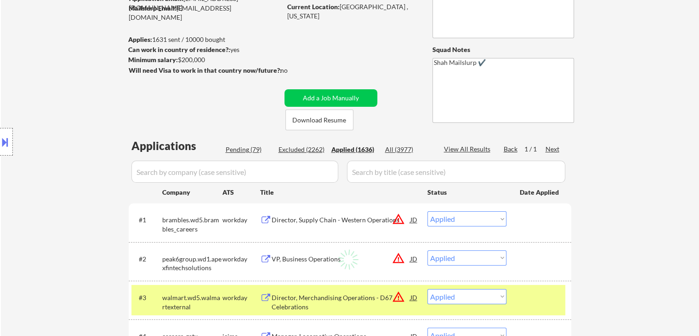
select select ""applied""
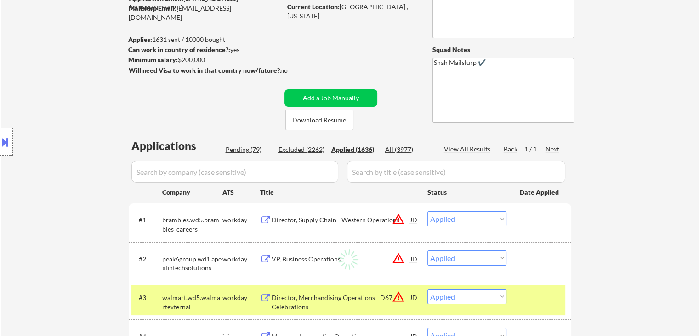
select select ""applied""
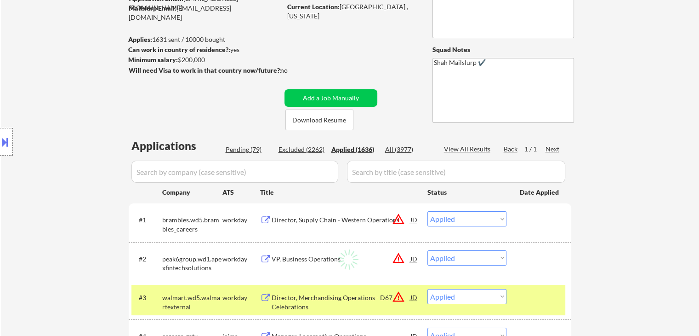
select select ""applied""
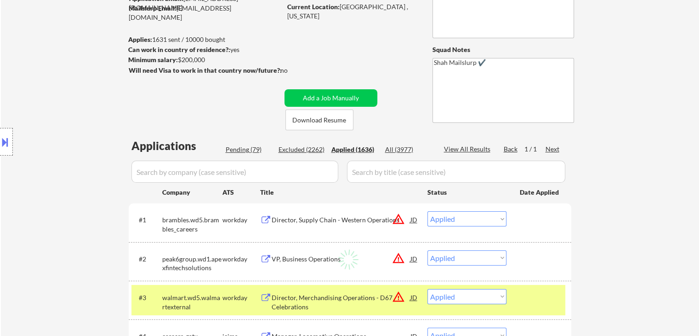
select select ""applied""
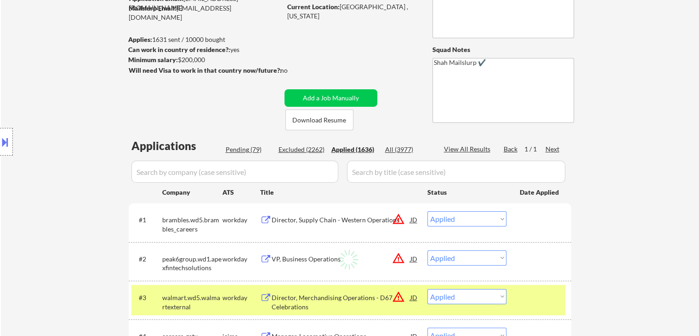
select select ""applied""
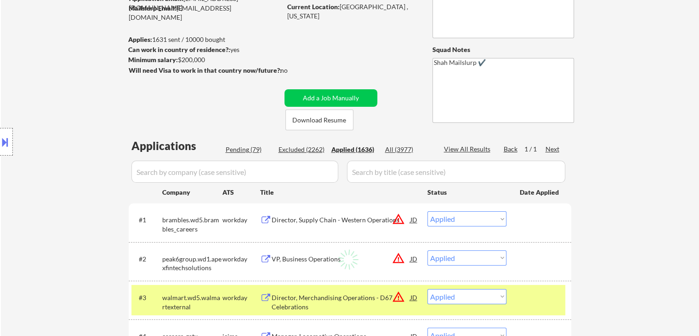
select select ""applied""
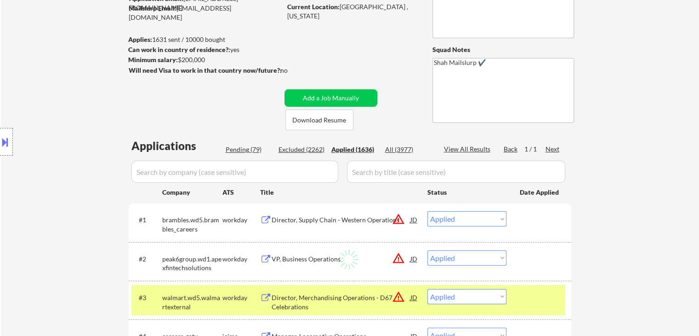
select select ""applied""
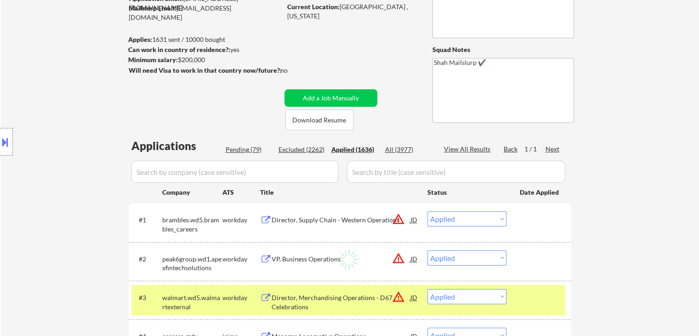
select select ""applied""
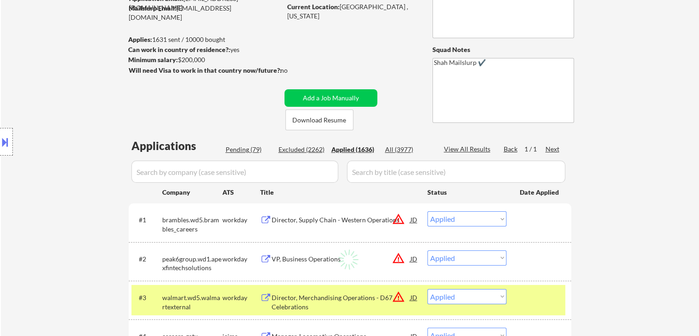
select select ""applied""
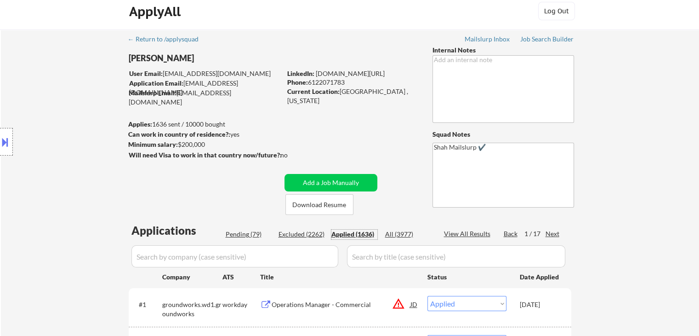
scroll to position [0, 0]
